Goal: Transaction & Acquisition: Obtain resource

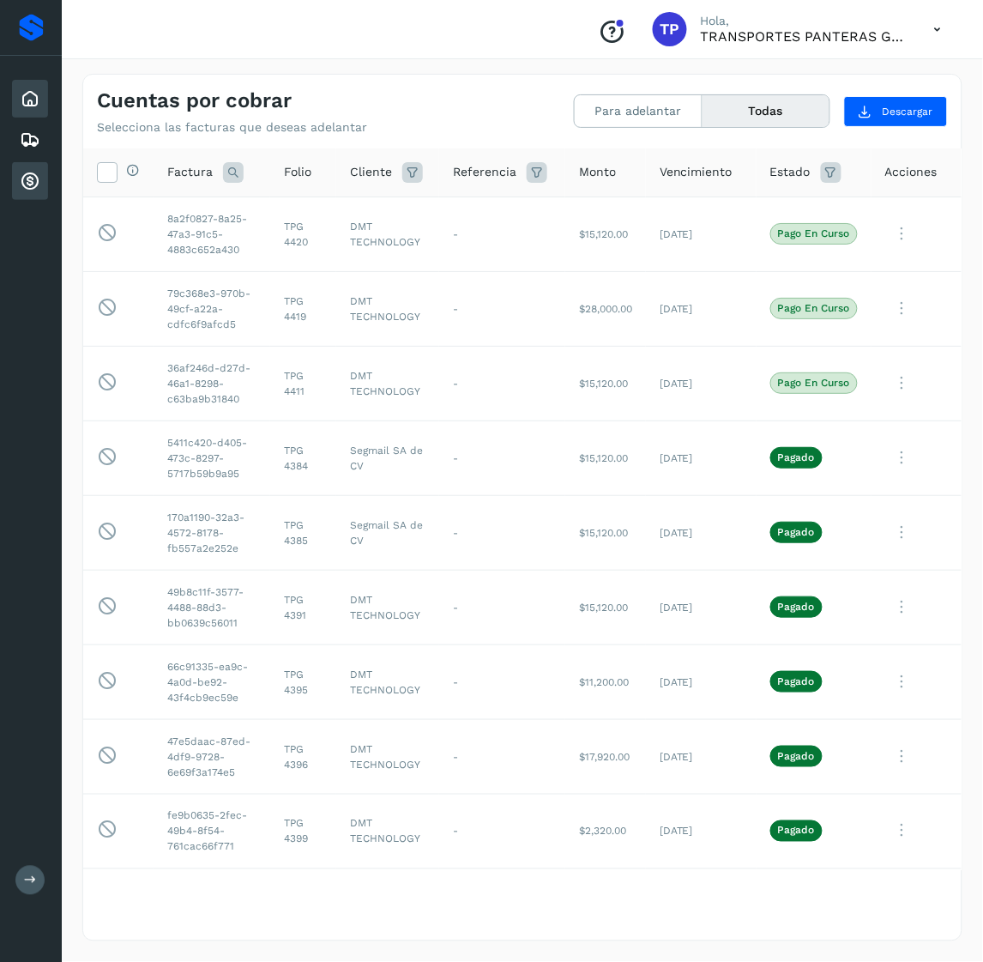
click at [30, 104] on icon at bounding box center [30, 98] width 21 height 21
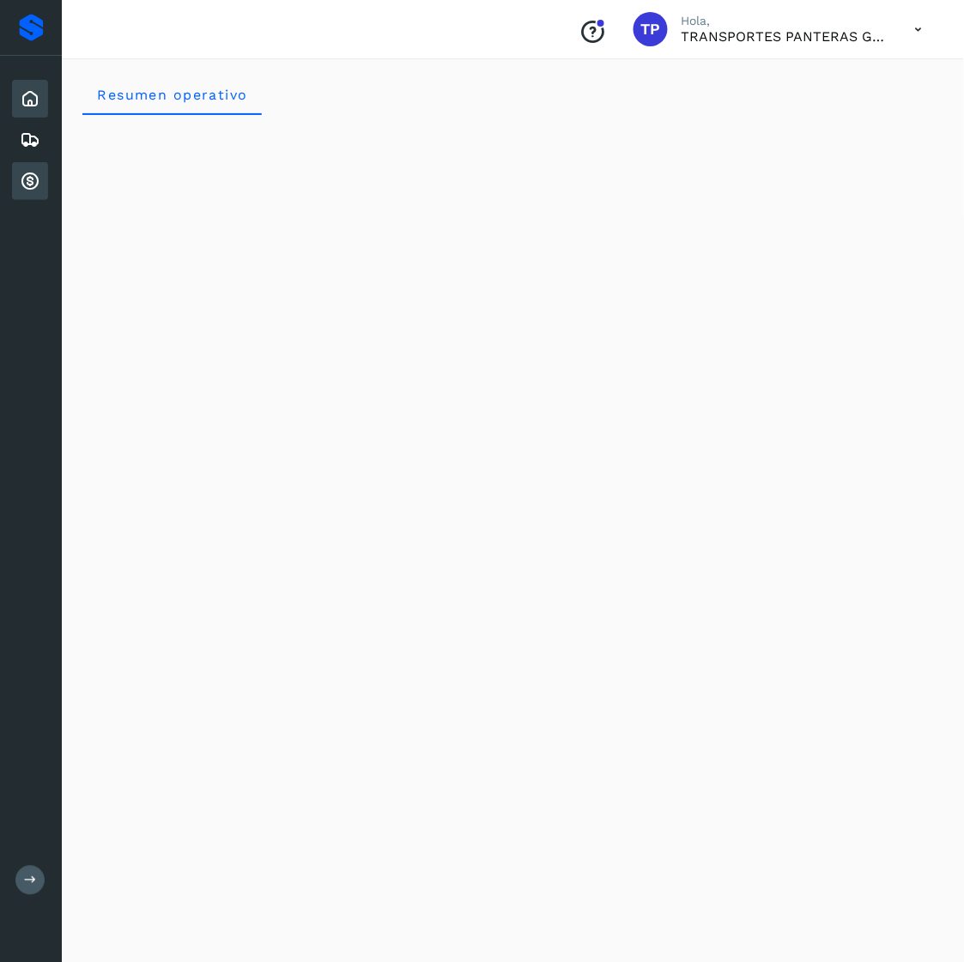
click at [25, 174] on icon at bounding box center [30, 181] width 21 height 21
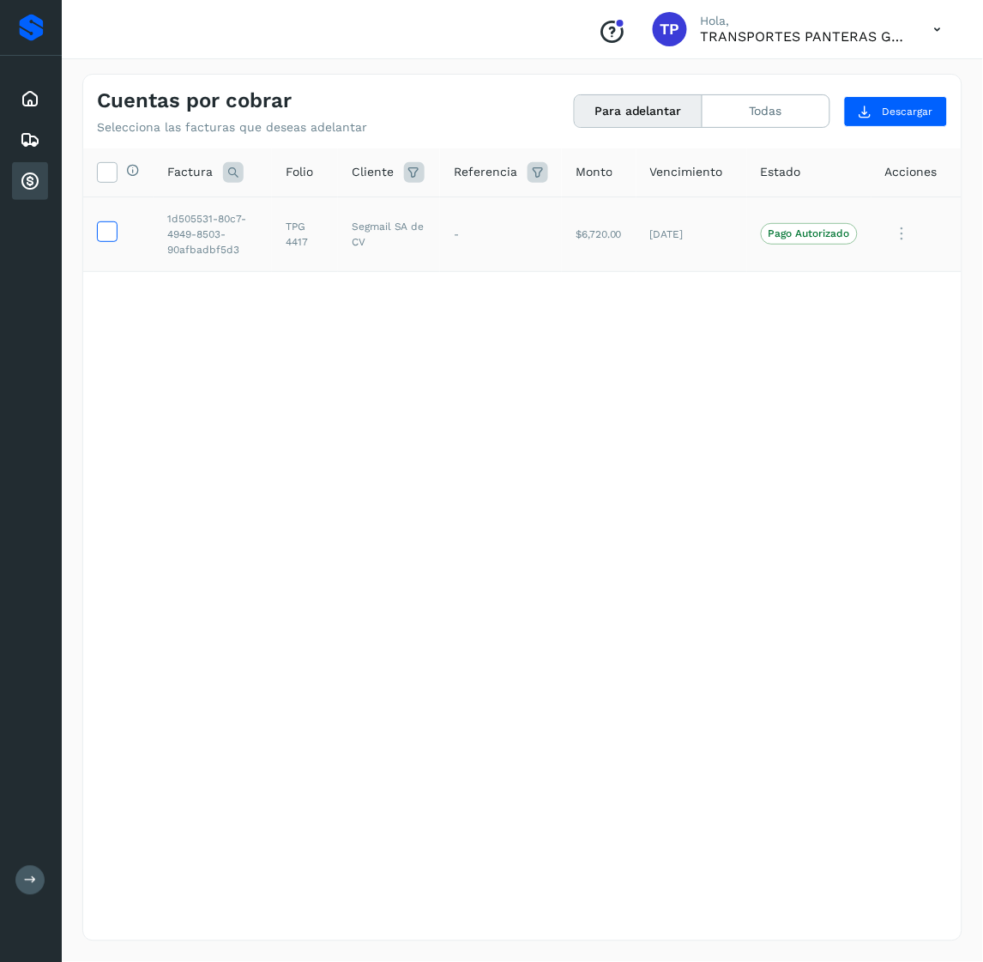
click at [112, 227] on icon at bounding box center [107, 230] width 18 height 18
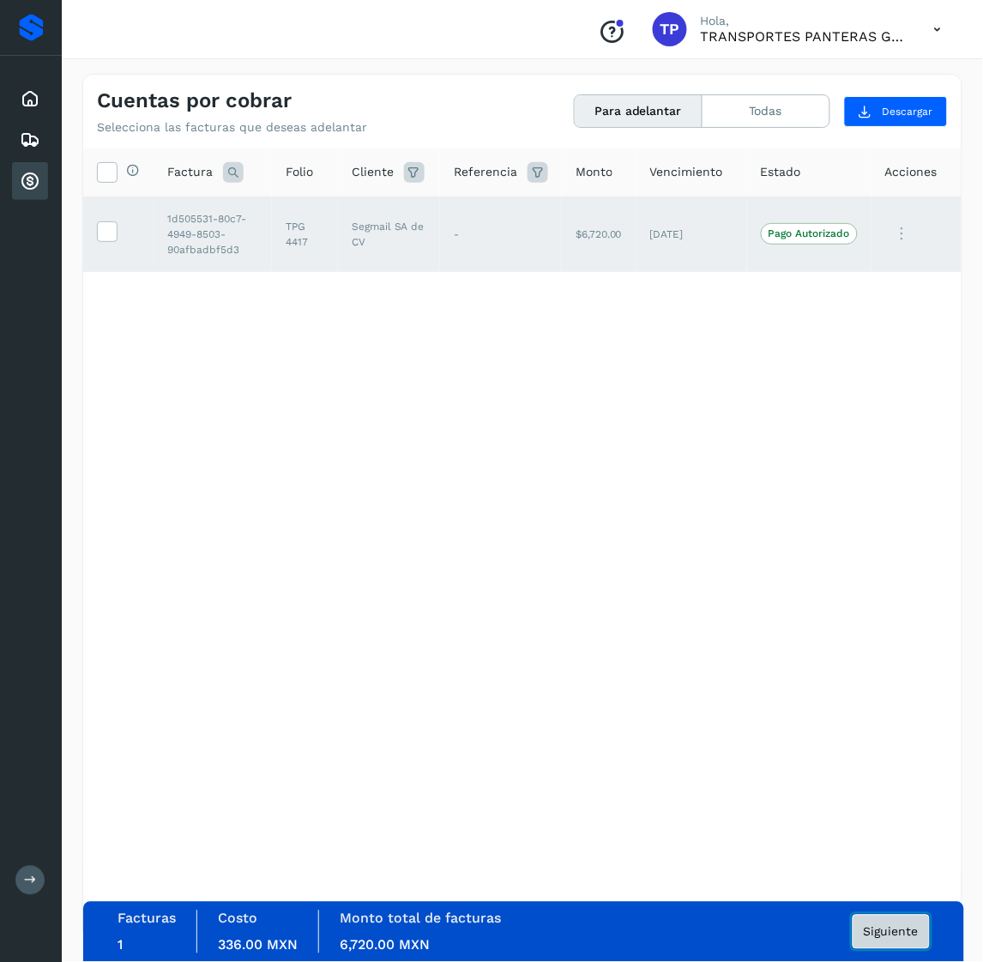
click at [890, 927] on span "Siguiente" at bounding box center [891, 932] width 55 height 12
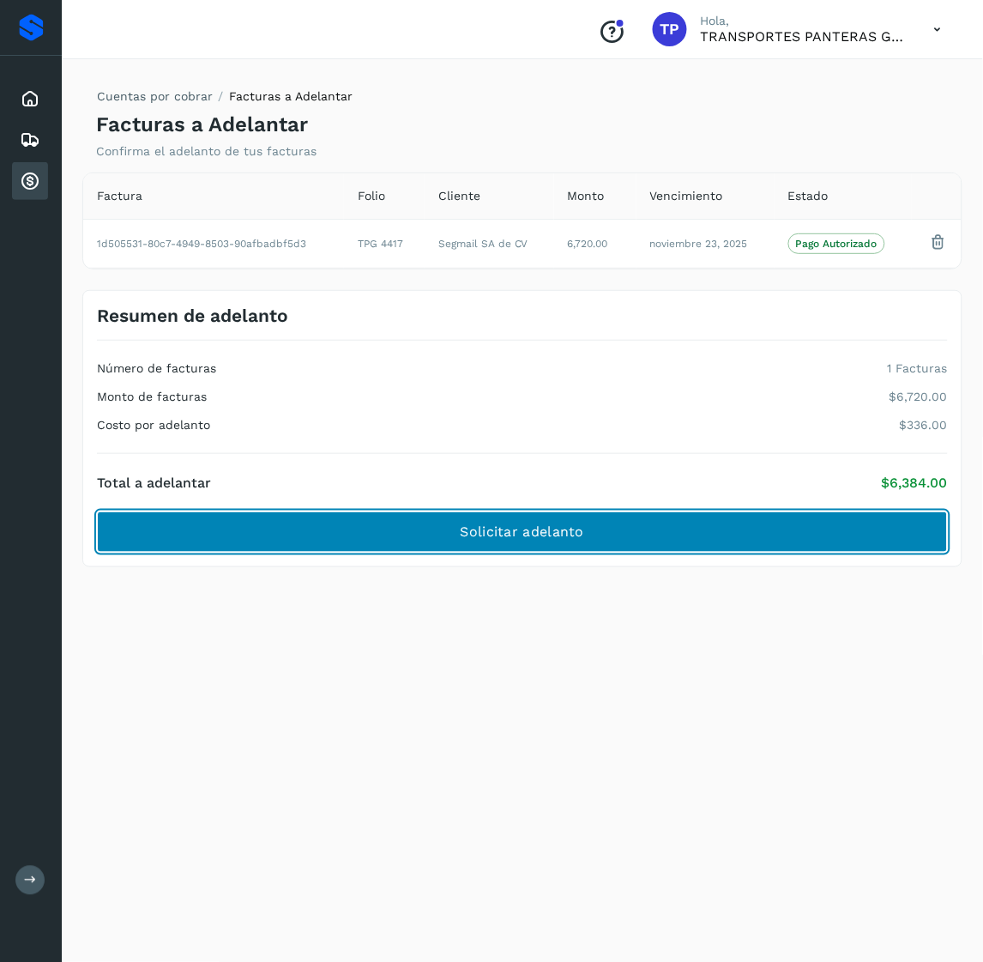
click at [592, 525] on button "Solicitar adelanto" at bounding box center [522, 531] width 851 height 41
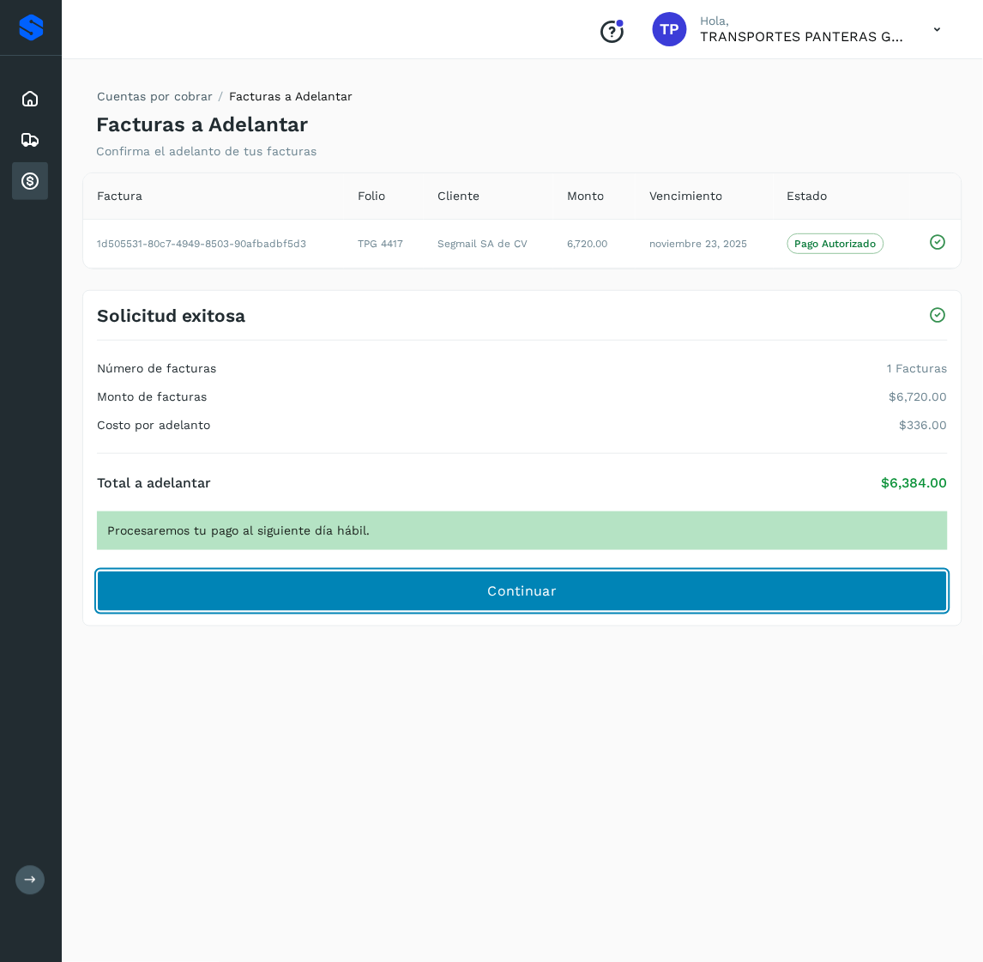
click at [571, 597] on button "Continuar" at bounding box center [522, 591] width 851 height 41
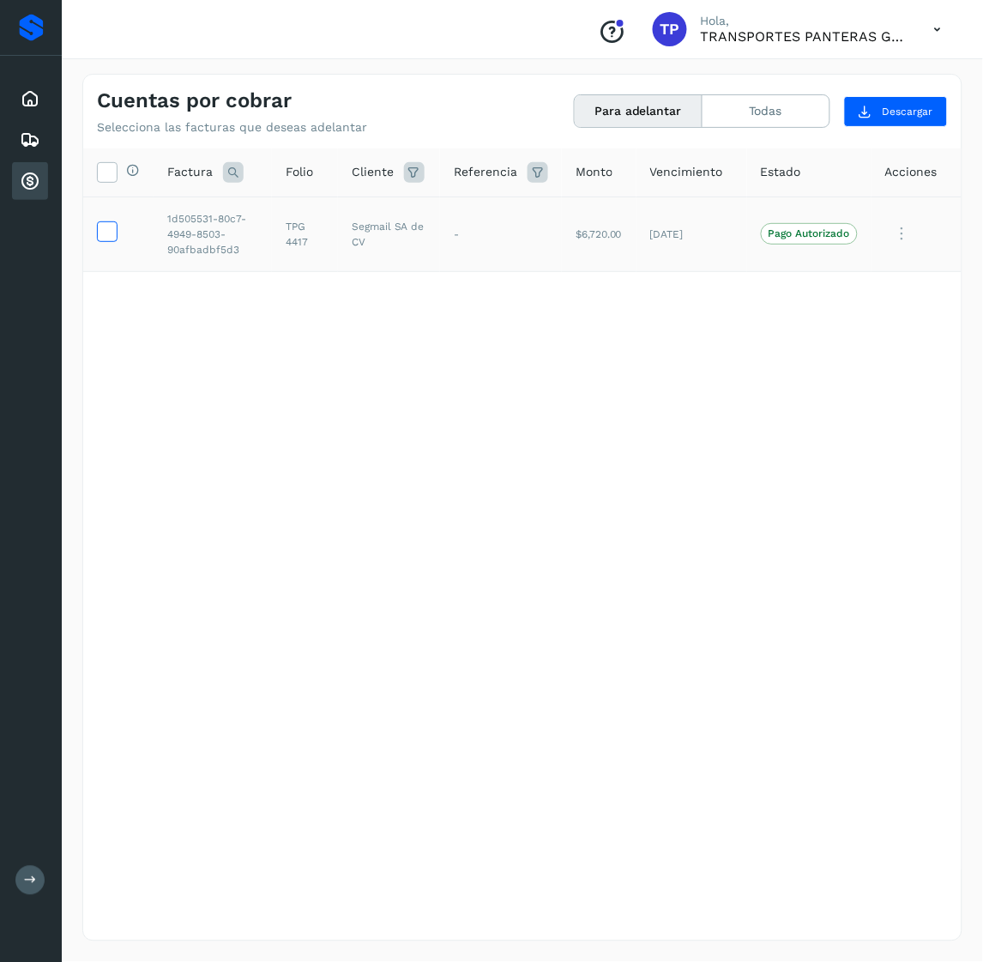
click at [114, 233] on icon at bounding box center [107, 230] width 18 height 18
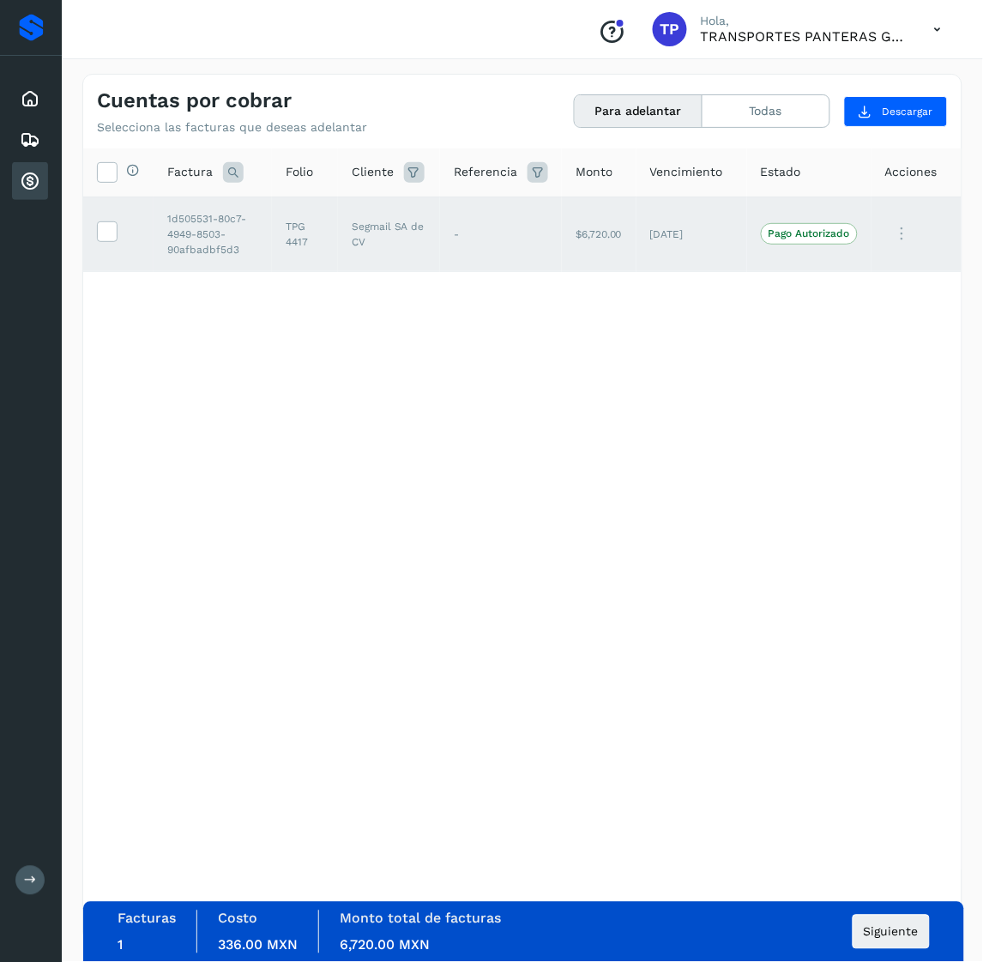
click at [293, 243] on td "TPG 4417" at bounding box center [305, 234] width 66 height 75
copy td "4417"
click at [895, 926] on span "Siguiente" at bounding box center [891, 932] width 55 height 12
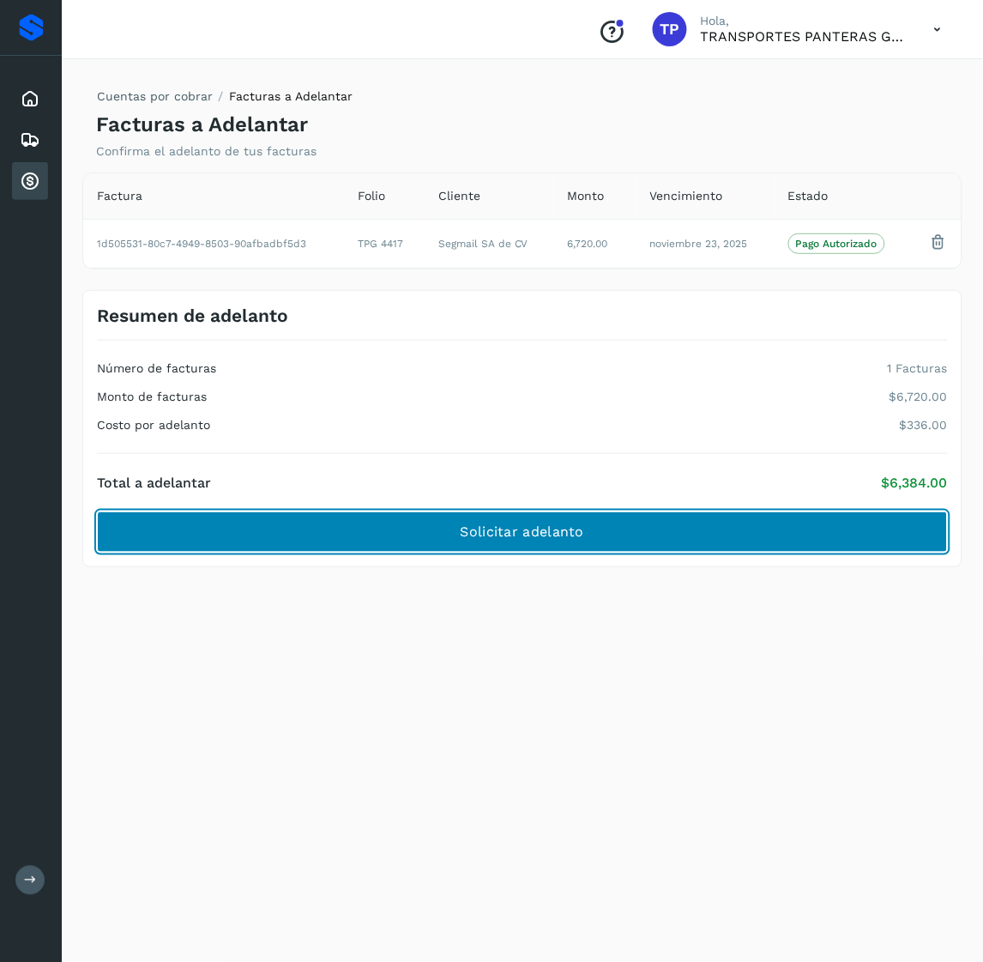
click at [607, 525] on button "Solicitar adelanto" at bounding box center [522, 531] width 851 height 41
